Goal: Task Accomplishment & Management: Manage account settings

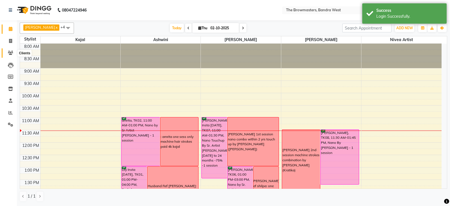
click at [11, 55] on span at bounding box center [11, 53] width 10 height 6
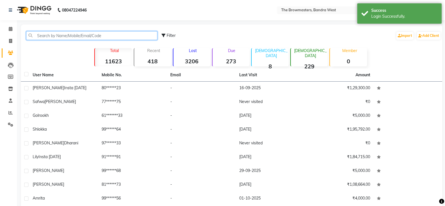
click at [70, 37] on input "text" at bounding box center [91, 35] width 131 height 9
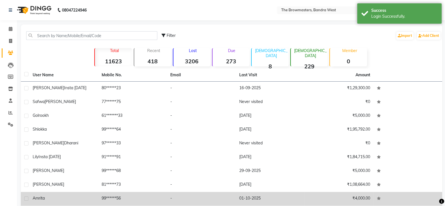
click at [44, 194] on td "amrita" at bounding box center [63, 199] width 69 height 14
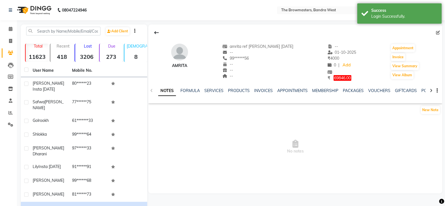
scroll to position [0, 87]
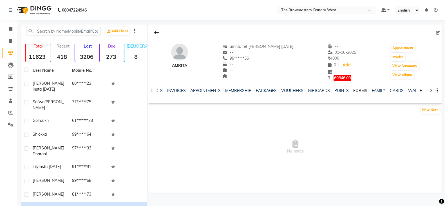
click at [353, 92] on link "FORMS" at bounding box center [360, 90] width 14 height 5
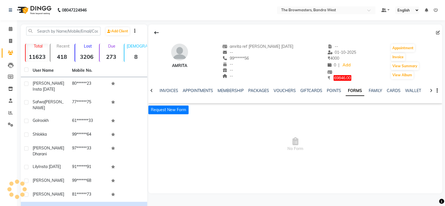
scroll to position [0, 39]
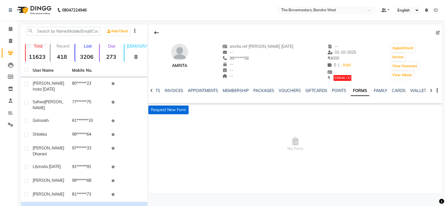
click at [177, 110] on button "Request New Form" at bounding box center [168, 109] width 40 height 9
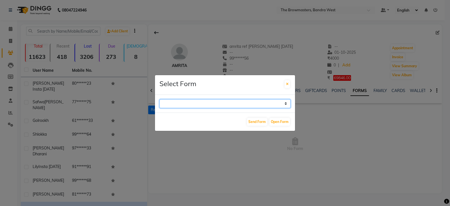
click at [198, 107] on select "Paramedical Consent Form Lips Consent Form Eyeliner Consent Form Brows Consent …" at bounding box center [224, 103] width 131 height 9
select select "206"
click at [159, 99] on select "Paramedical Consent Form Lips Consent Form Eyeliner Consent Form Brows Consent …" at bounding box center [224, 103] width 131 height 9
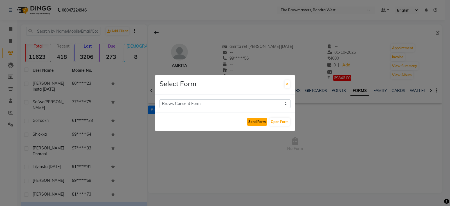
click at [254, 123] on button "Send Form" at bounding box center [257, 122] width 20 height 8
select select
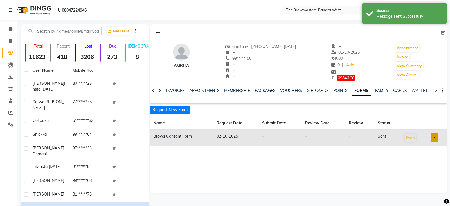
scroll to position [0, 36]
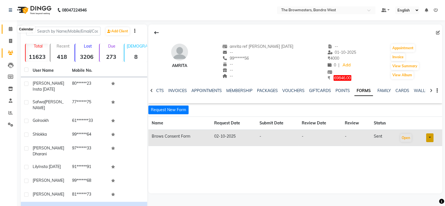
click at [8, 29] on span at bounding box center [11, 29] width 10 height 6
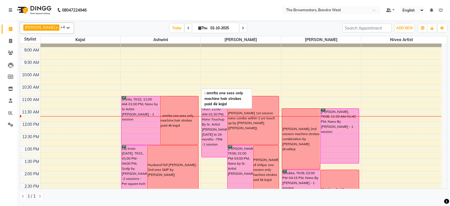
scroll to position [20, 0]
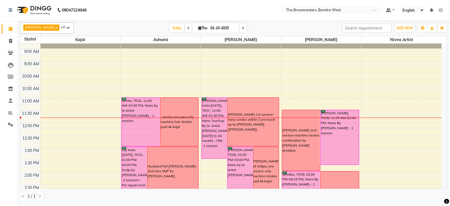
click at [243, 30] on span at bounding box center [243, 28] width 7 height 9
type input "03-10-2025"
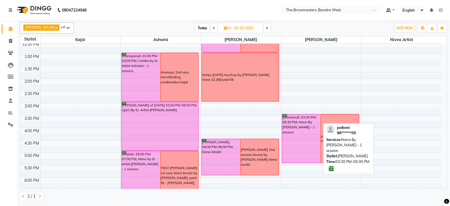
scroll to position [113, 0]
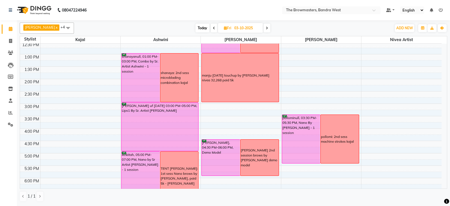
click at [225, 28] on icon at bounding box center [225, 28] width 3 height 4
select select "10"
select select "2025"
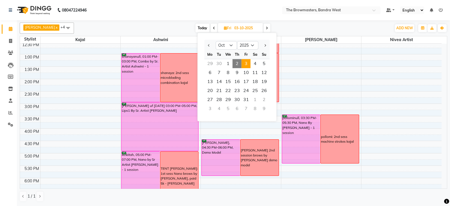
click at [238, 63] on span "2" at bounding box center [237, 63] width 9 height 9
type input "02-10-2025"
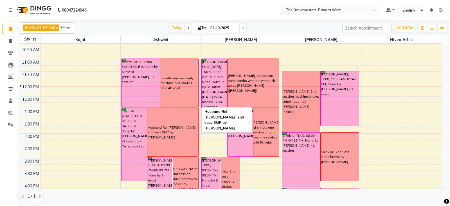
scroll to position [58, 0]
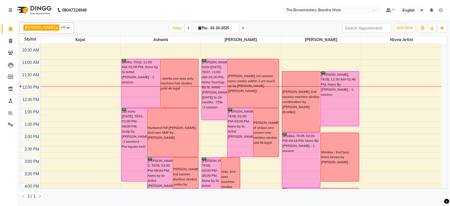
click at [199, 27] on icon at bounding box center [199, 28] width 3 height 4
select select "10"
select select "2025"
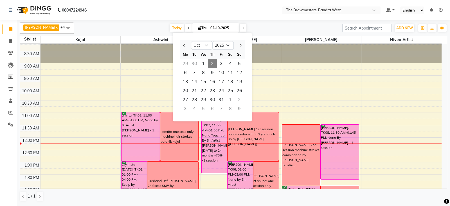
scroll to position [4, 0]
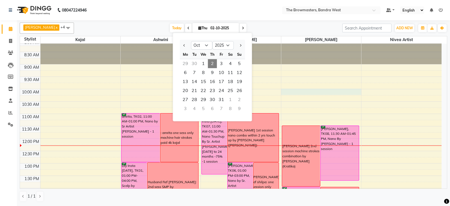
click at [313, 93] on div "8:00 AM 8:30 AM 9:00 AM 9:30 AM 10:00 AM 10:30 AM 11:00 AM 11:30 AM 12:00 PM 12…" at bounding box center [230, 200] width 421 height 321
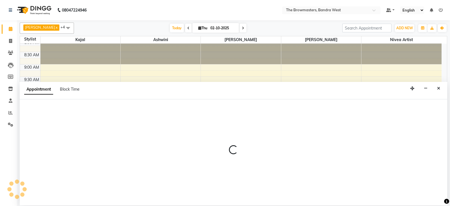
select select "64308"
select select "tentative"
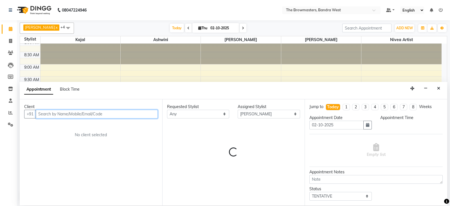
select select "600"
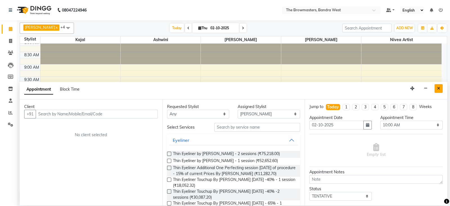
click at [438, 85] on button "Close" at bounding box center [438, 88] width 8 height 9
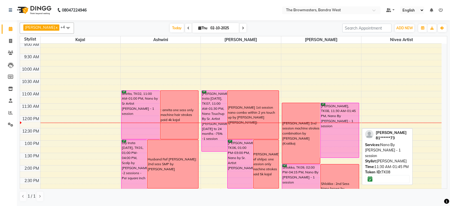
scroll to position [37, 0]
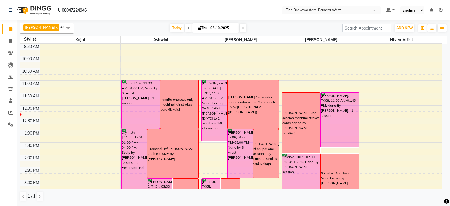
click at [199, 28] on icon at bounding box center [199, 28] width 3 height 4
select select "10"
select select "2025"
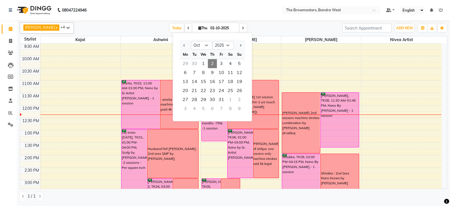
click at [212, 59] on span "2" at bounding box center [212, 63] width 9 height 9
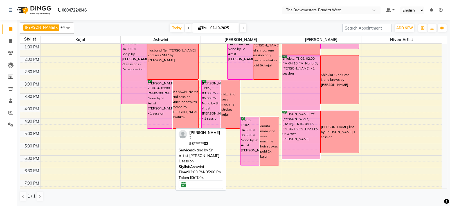
scroll to position [136, 0]
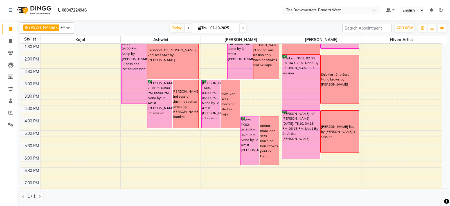
click at [245, 27] on span at bounding box center [243, 28] width 7 height 9
type input "03-10-2025"
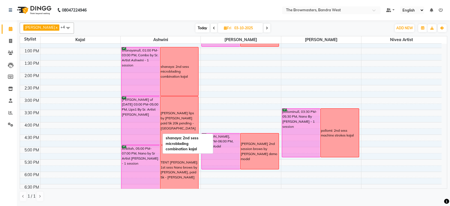
scroll to position [119, 0]
click at [226, 27] on icon at bounding box center [225, 28] width 3 height 4
select select "10"
select select "2025"
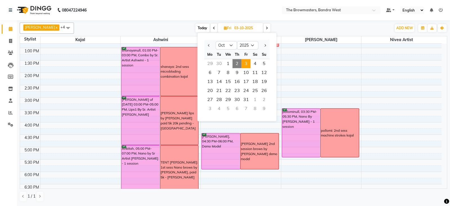
click at [236, 62] on span "2" at bounding box center [237, 63] width 9 height 9
type input "02-10-2025"
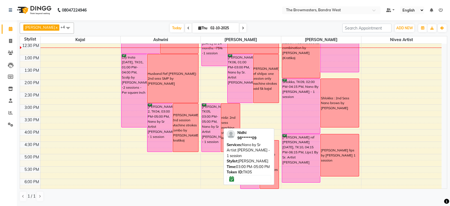
scroll to position [139, 0]
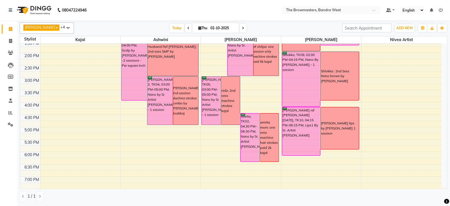
click at [199, 27] on icon at bounding box center [199, 28] width 3 height 4
select select "10"
select select "2025"
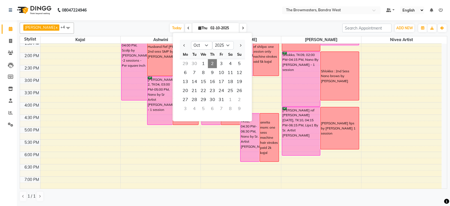
click at [211, 60] on span "2" at bounding box center [212, 63] width 9 height 9
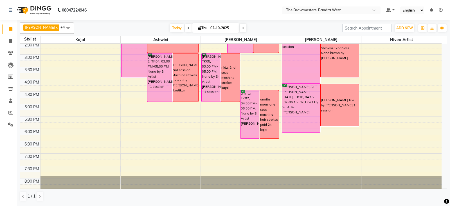
scroll to position [163, 0]
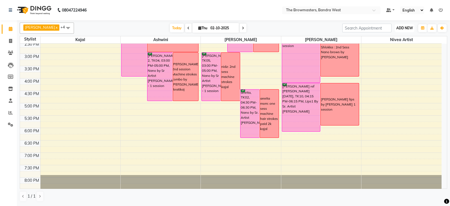
click at [401, 26] on span "ADD NEW" at bounding box center [404, 28] width 17 height 4
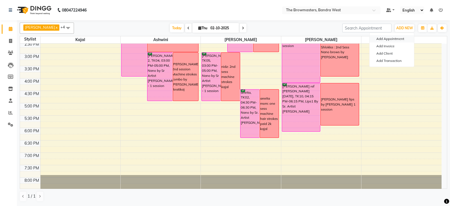
click at [398, 38] on button "Add Appointment" at bounding box center [391, 38] width 44 height 7
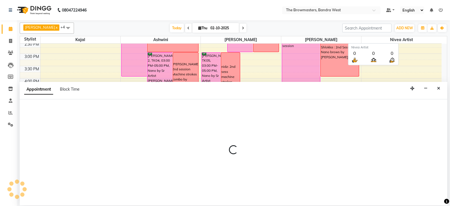
select select "540"
select select "tentative"
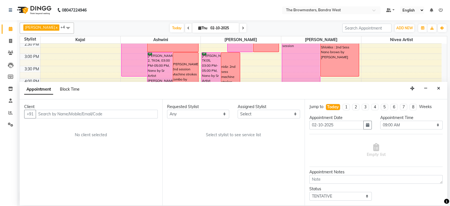
click at [72, 90] on span "Block Time" at bounding box center [70, 89] width 20 height 5
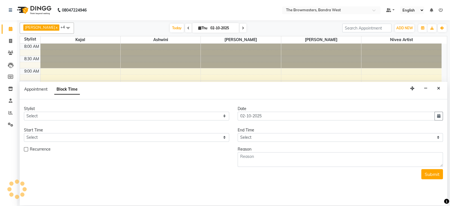
scroll to position [98, 0]
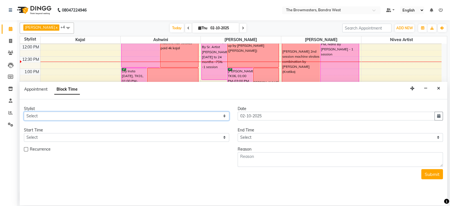
click at [53, 112] on select "Select Ashmeey Singghai Ashwini [PERSON_NAME] Jyoti Kajal [PERSON_NAME] [PERSON…" at bounding box center [126, 116] width 205 height 9
select select "64307"
click at [24, 112] on select "Select Ashmeey Singghai Ashwini [PERSON_NAME] Jyoti Kajal [PERSON_NAME] [PERSON…" at bounding box center [126, 116] width 205 height 9
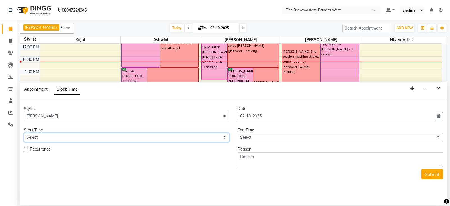
click at [38, 137] on select "Select 09:00 AM 09:15 AM 09:30 AM 09:45 AM 10:00 AM 10:15 AM 10:30 AM 10:45 AM …" at bounding box center [126, 137] width 205 height 9
select select "1110"
click at [24, 133] on select "Select 09:00 AM 09:15 AM 09:30 AM 09:45 AM 10:00 AM 10:15 AM 10:30 AM 10:45 AM …" at bounding box center [126, 137] width 205 height 9
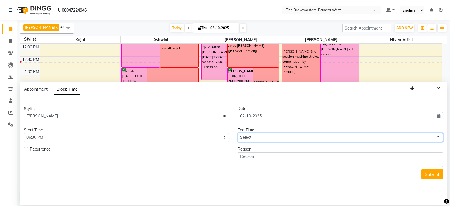
click at [256, 135] on select "Select 09:00 AM 09:15 AM 09:30 AM 09:45 AM 10:00 AM 10:15 AM 10:30 AM 10:45 AM …" at bounding box center [340, 137] width 205 height 9
select select "1200"
click at [238, 133] on select "Select 09:00 AM 09:15 AM 09:30 AM 09:45 AM 10:00 AM 10:15 AM 10:30 AM 10:45 AM …" at bounding box center [340, 137] width 205 height 9
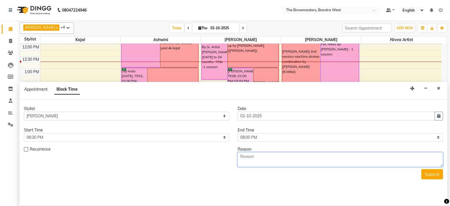
click at [246, 161] on textarea at bounding box center [340, 159] width 205 height 15
type textarea "mala: nano blading bows paid 5k"
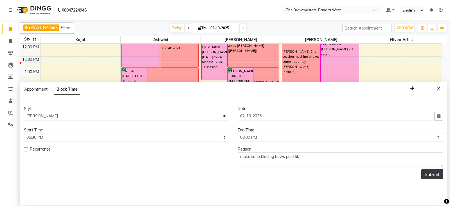
click at [430, 172] on button "Submit" at bounding box center [432, 174] width 22 height 10
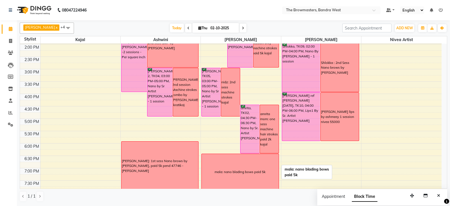
scroll to position [174, 0]
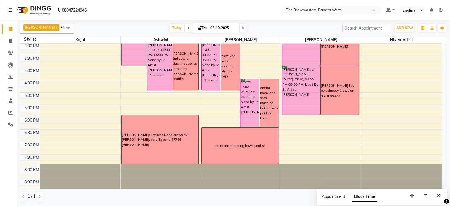
click at [200, 28] on icon at bounding box center [199, 28] width 3 height 4
select select "10"
select select "2025"
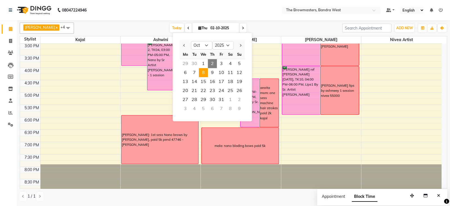
click at [206, 72] on span "8" at bounding box center [203, 72] width 9 height 9
type input "[DATE]"
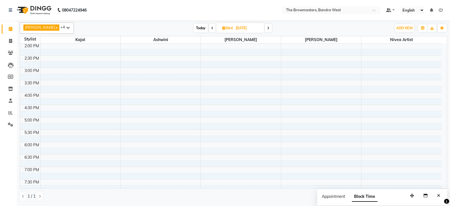
scroll to position [150, 0]
click at [224, 27] on icon at bounding box center [223, 28] width 3 height 4
select select "10"
select select "2025"
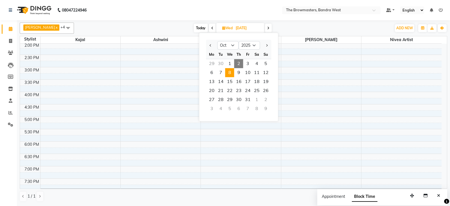
click at [238, 62] on span "2" at bounding box center [238, 63] width 9 height 9
type input "02-10-2025"
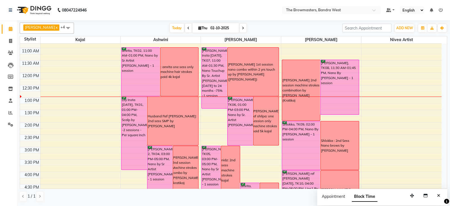
scroll to position [67, 0]
